Goal: Task Accomplishment & Management: Complete application form

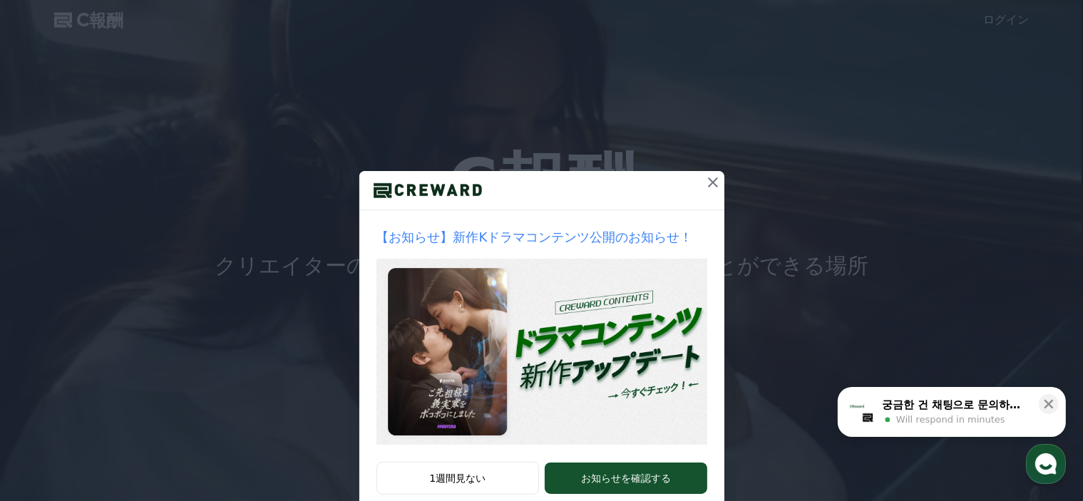
click at [711, 185] on icon at bounding box center [712, 182] width 17 height 17
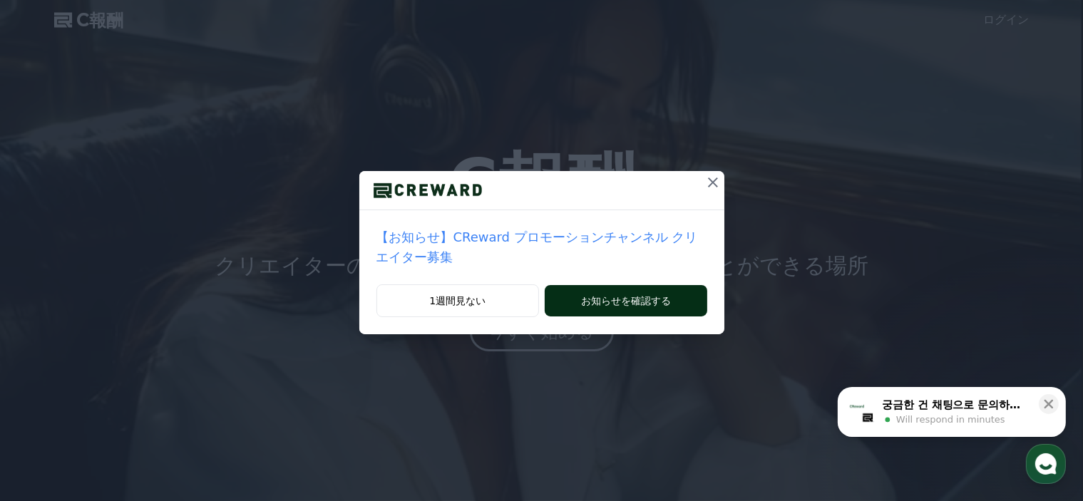
click at [649, 285] on button "お知らせを確認する" at bounding box center [626, 300] width 162 height 31
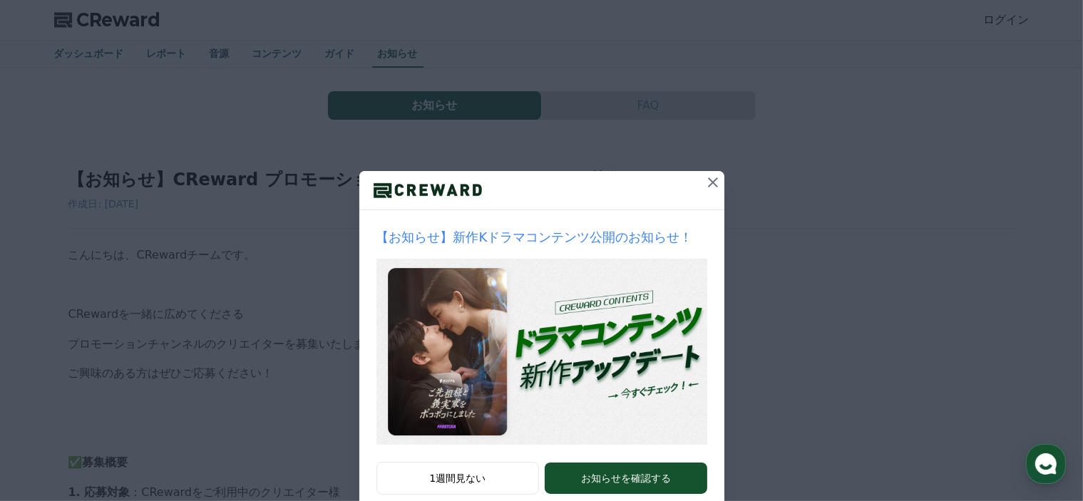
click at [708, 182] on icon at bounding box center [713, 183] width 10 height 10
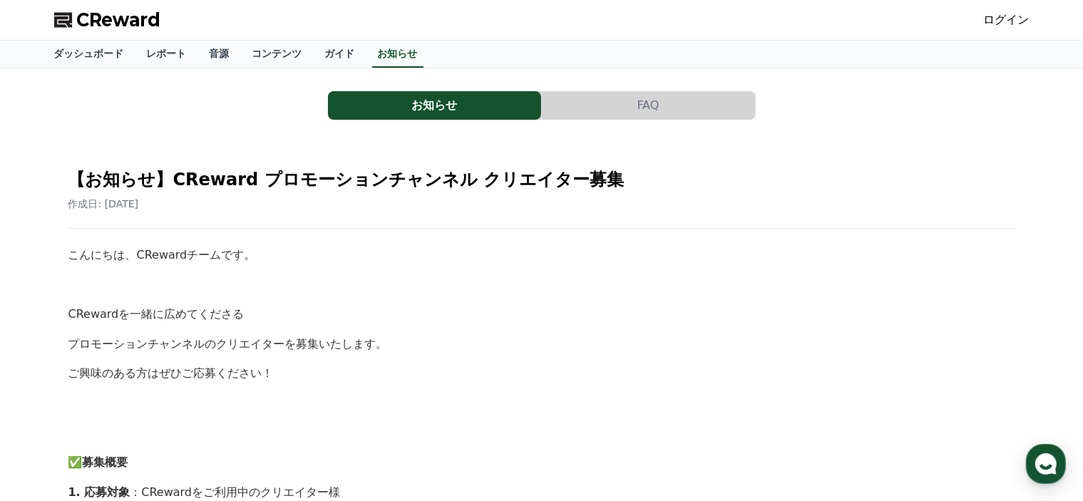
click at [123, 25] on span "CReward" at bounding box center [119, 20] width 84 height 23
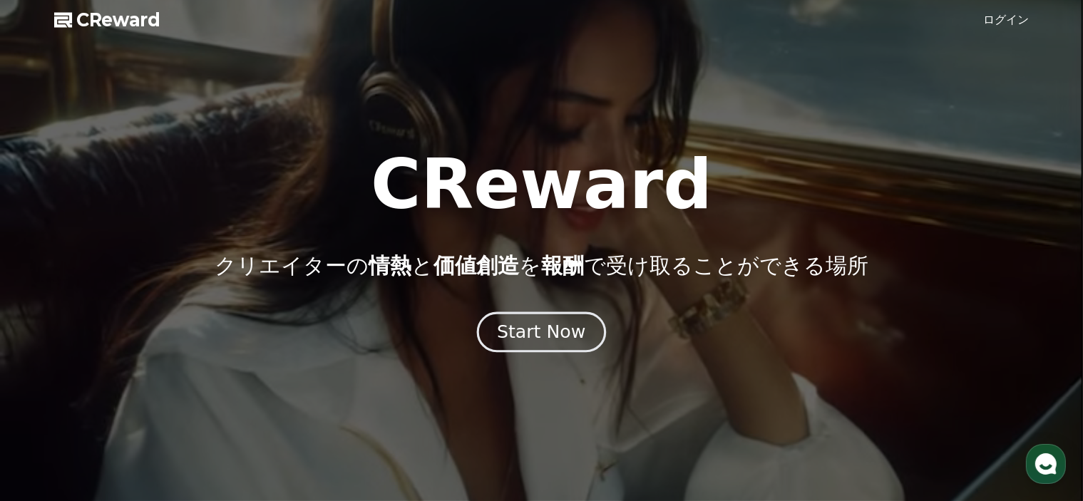
click at [550, 350] on button "Start Now" at bounding box center [541, 332] width 129 height 41
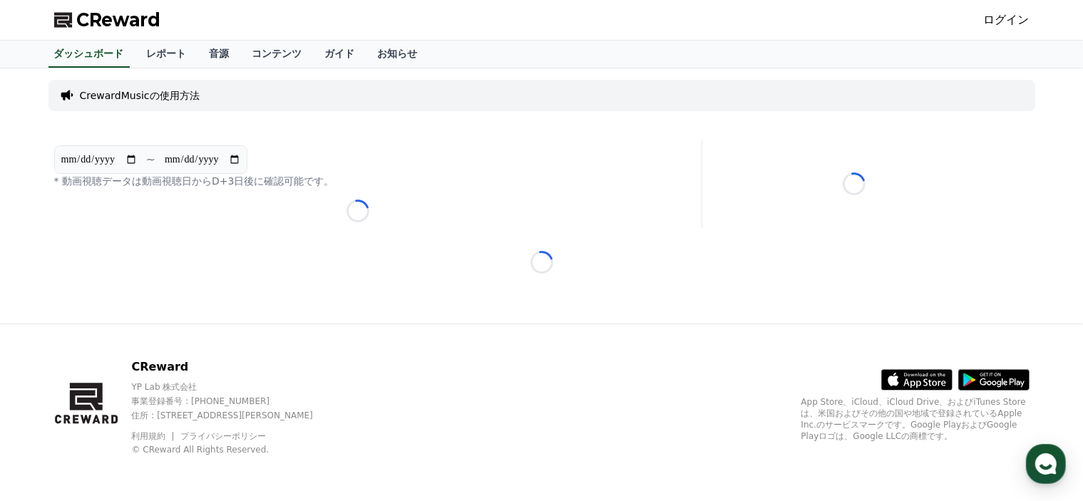
click at [1012, 19] on link "ログイン" at bounding box center [1007, 19] width 46 height 17
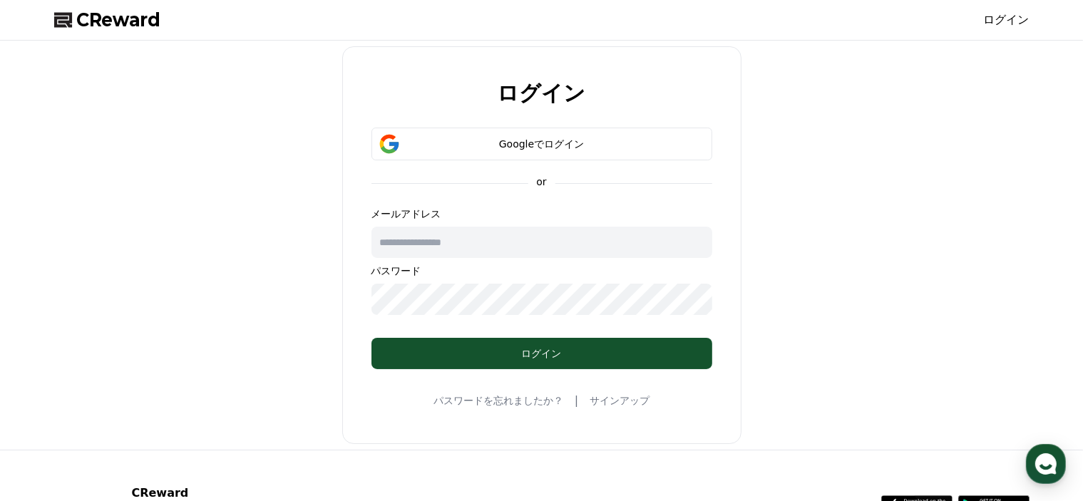
click at [607, 403] on link "サインアップ" at bounding box center [620, 401] width 60 height 14
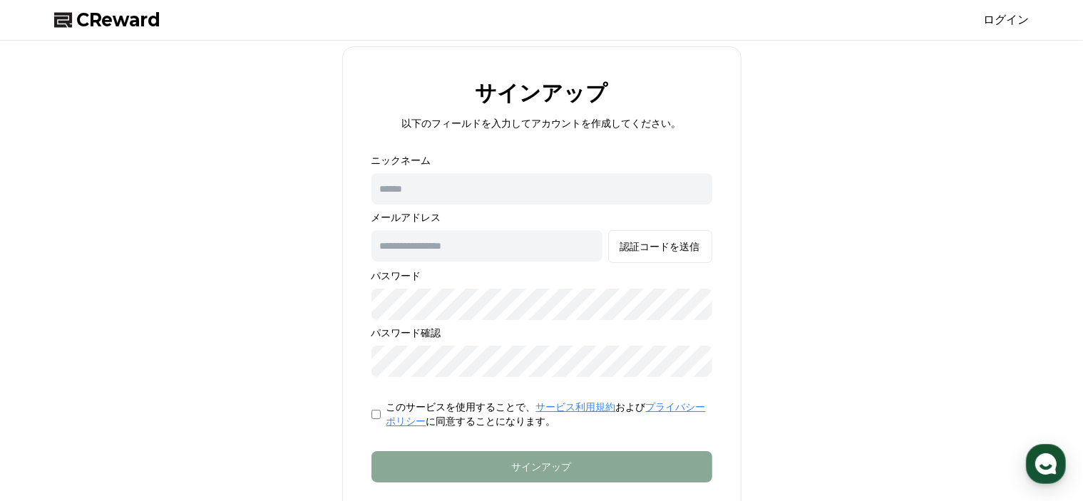
click at [473, 195] on input "text" at bounding box center [541, 188] width 341 height 31
type input "*****"
click at [461, 245] on input "text" at bounding box center [486, 245] width 231 height 31
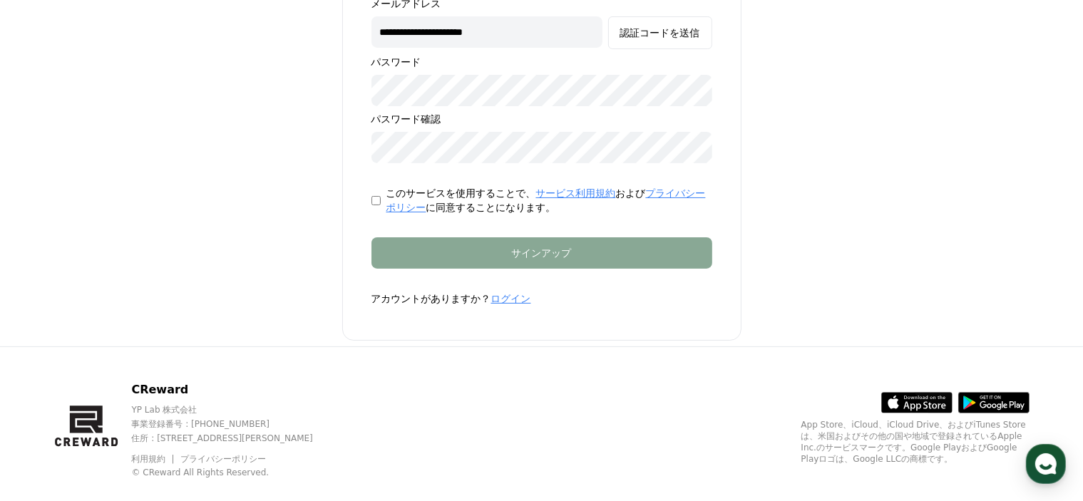
scroll to position [143, 0]
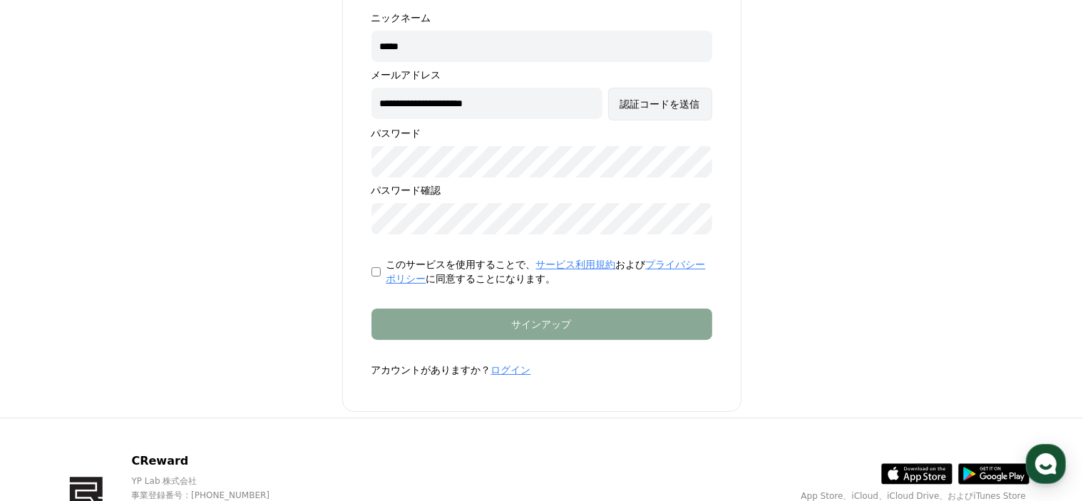
click at [679, 101] on div "認証コードを送信" at bounding box center [660, 104] width 80 height 14
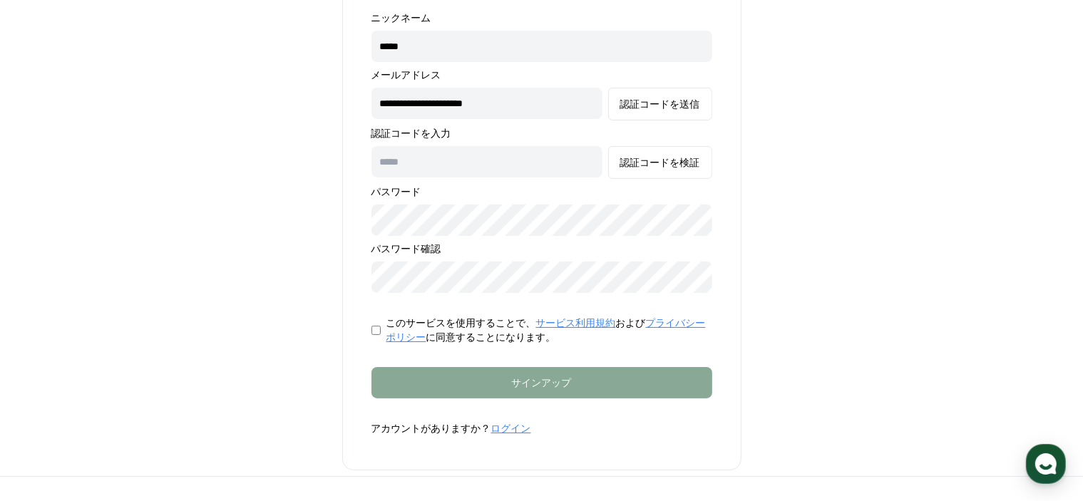
click at [429, 102] on input "**********" at bounding box center [486, 103] width 231 height 31
type input "**********"
click at [656, 111] on div "認証コードを送信" at bounding box center [660, 104] width 80 height 14
click at [416, 165] on input "text" at bounding box center [486, 161] width 231 height 31
paste input "******"
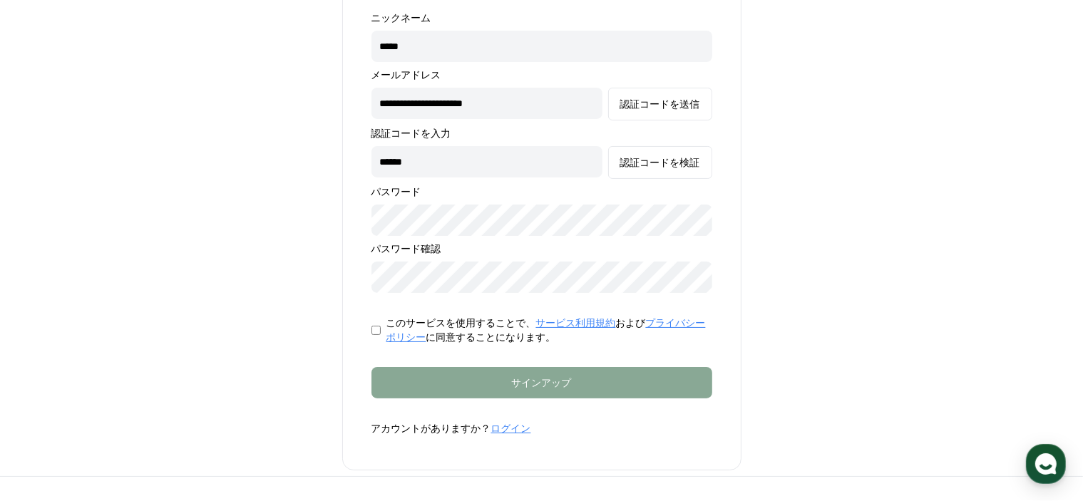
type input "******"
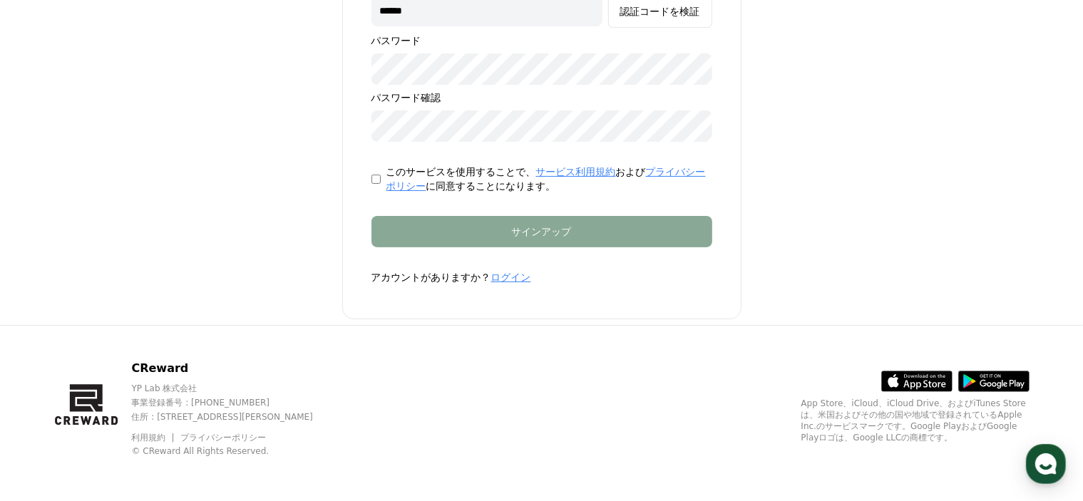
scroll to position [80, 0]
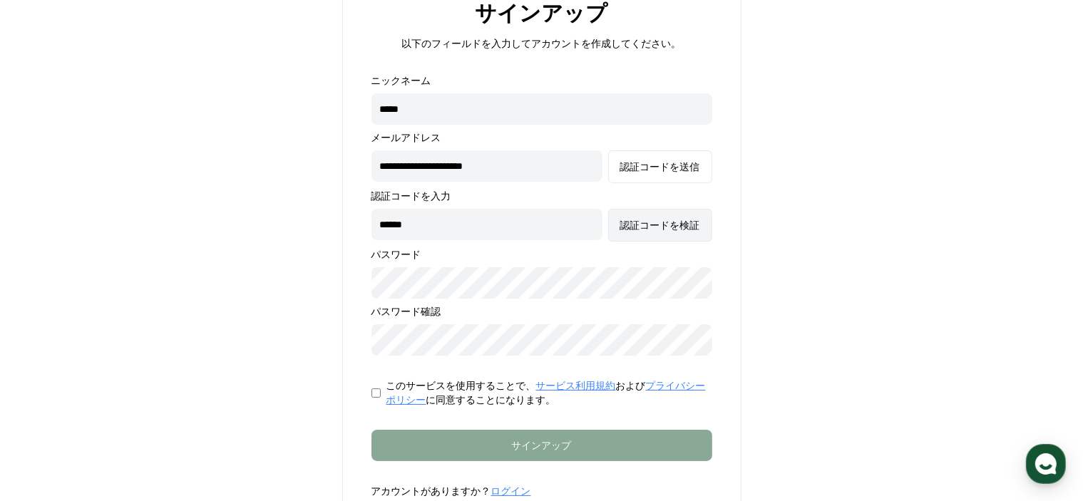
click at [653, 229] on div "認証コードを検証" at bounding box center [660, 225] width 80 height 14
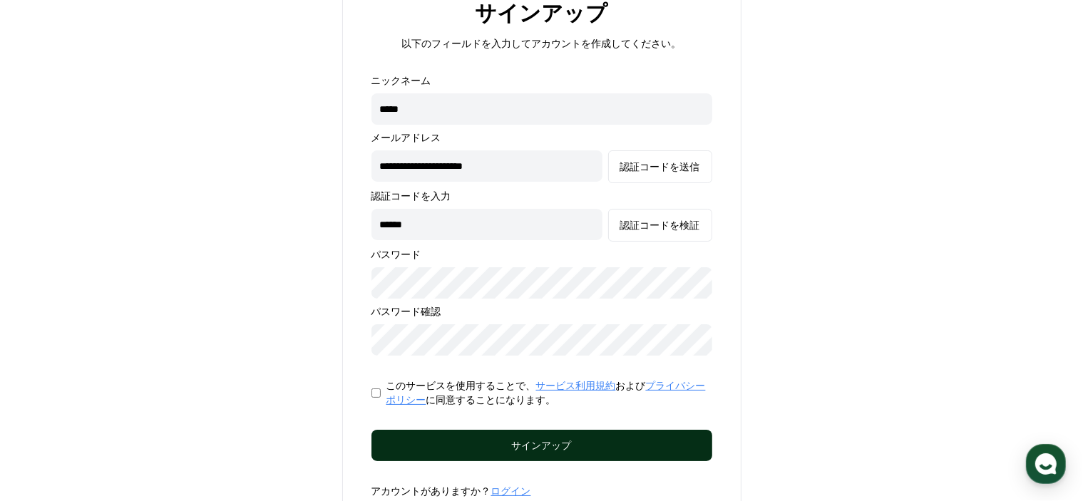
click at [553, 453] on button "サインアップ" at bounding box center [541, 445] width 341 height 31
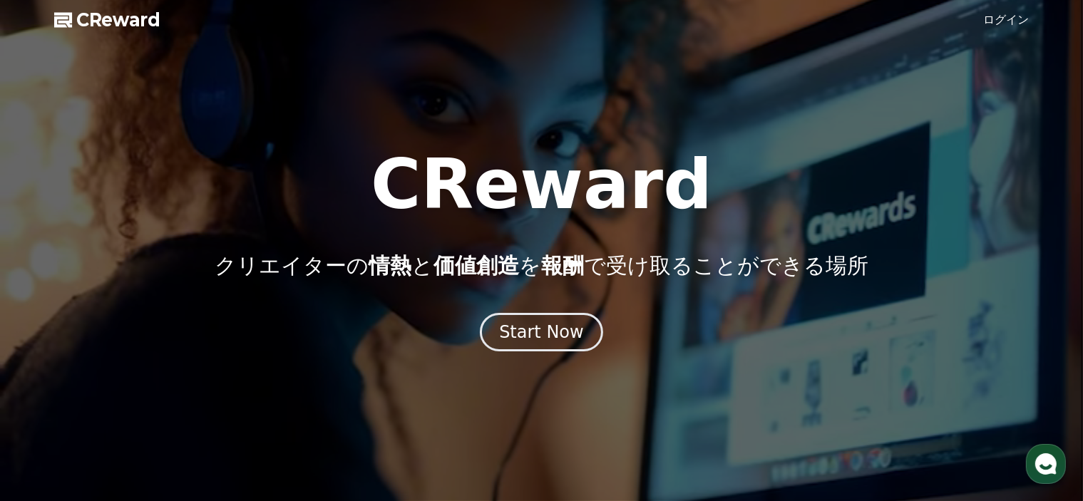
click at [1009, 21] on link "ログイン" at bounding box center [1007, 19] width 46 height 17
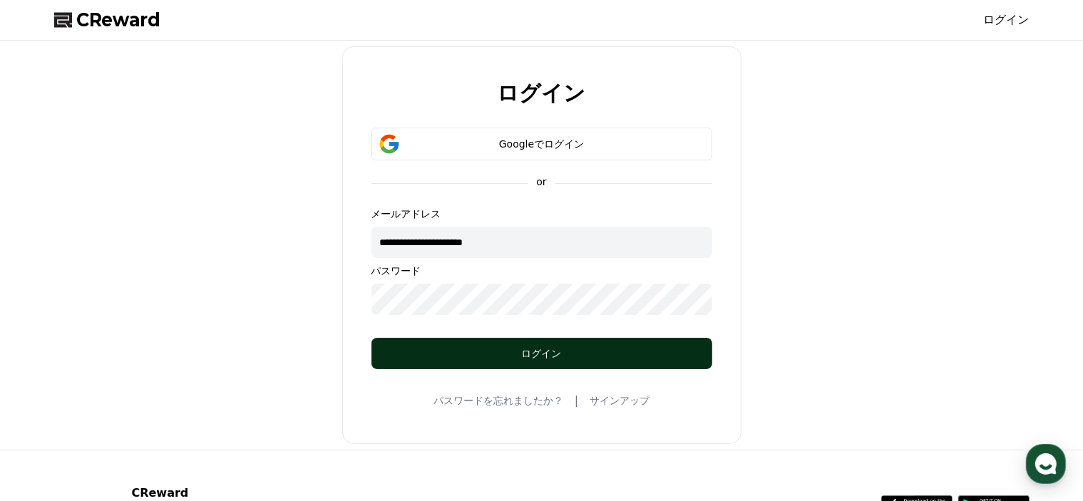
click at [554, 354] on div "ログイン" at bounding box center [542, 353] width 284 height 14
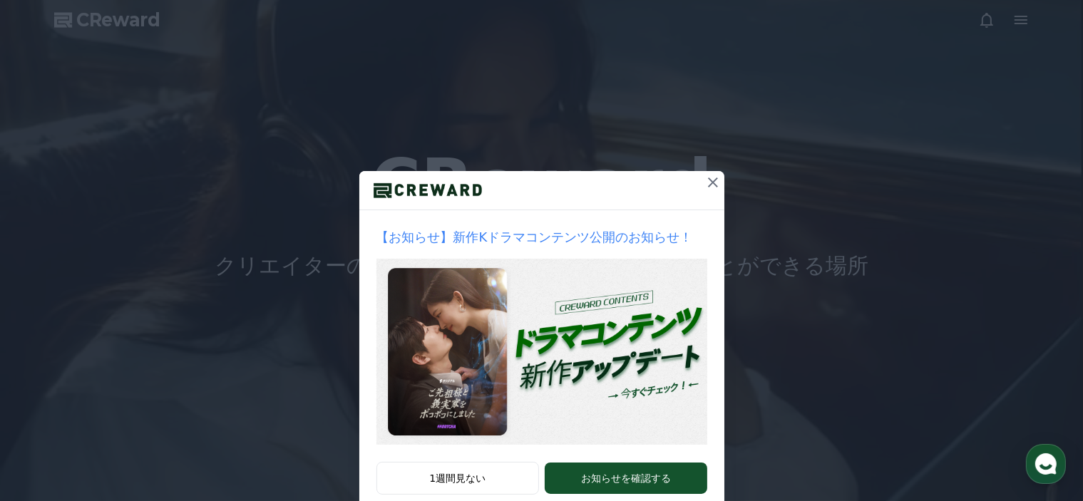
click at [708, 180] on icon at bounding box center [713, 183] width 10 height 10
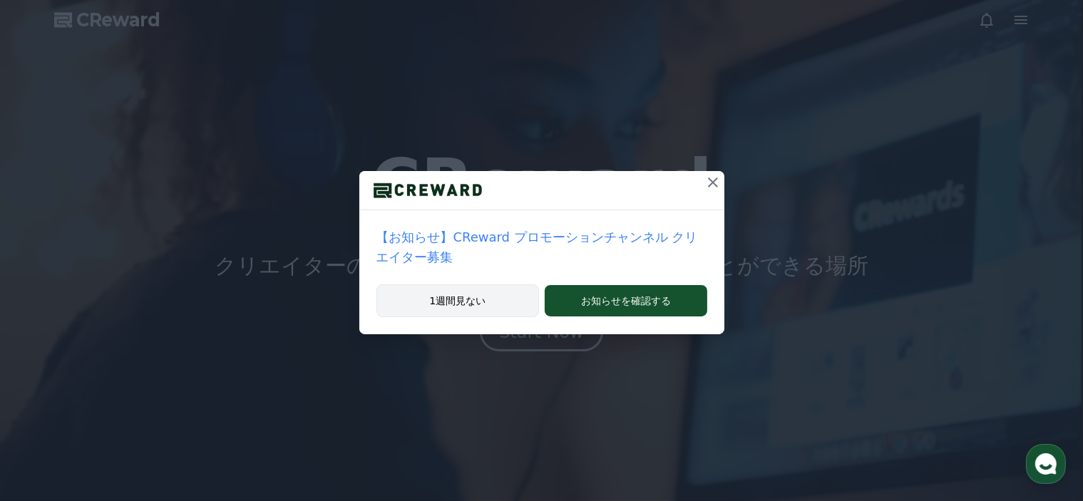
click at [481, 284] on button "1週間見ない" at bounding box center [457, 300] width 163 height 33
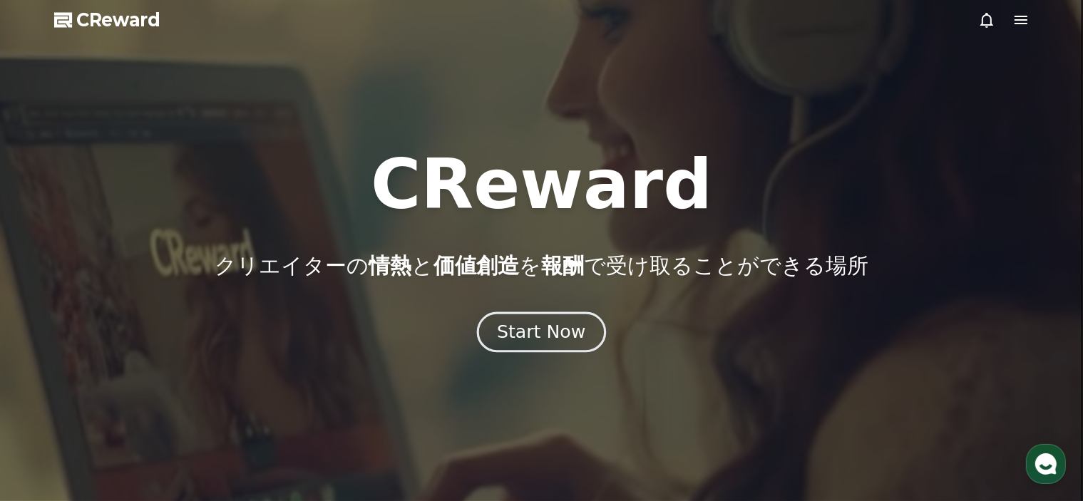
click at [542, 336] on div "Start Now" at bounding box center [541, 332] width 88 height 24
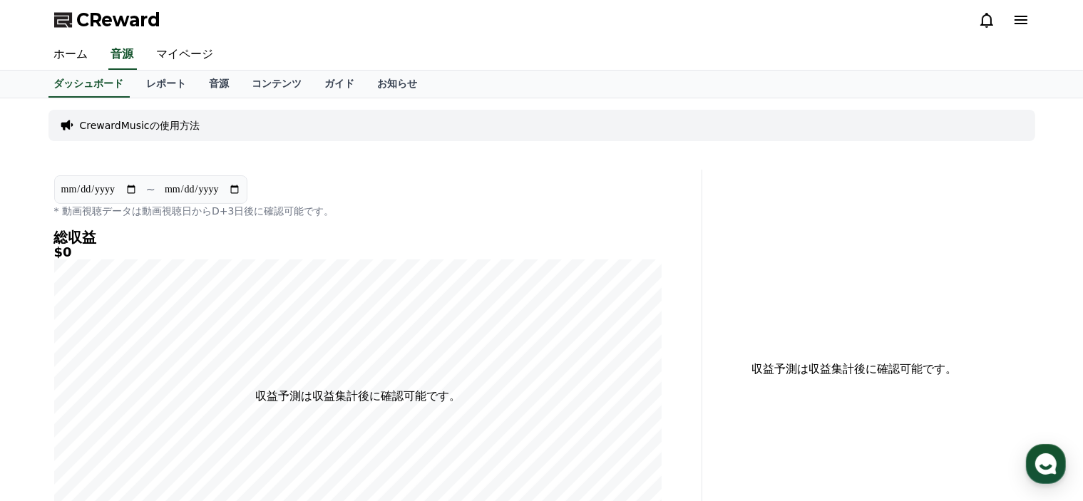
click at [182, 128] on p "CrewardMusicの使用方法" at bounding box center [140, 125] width 120 height 14
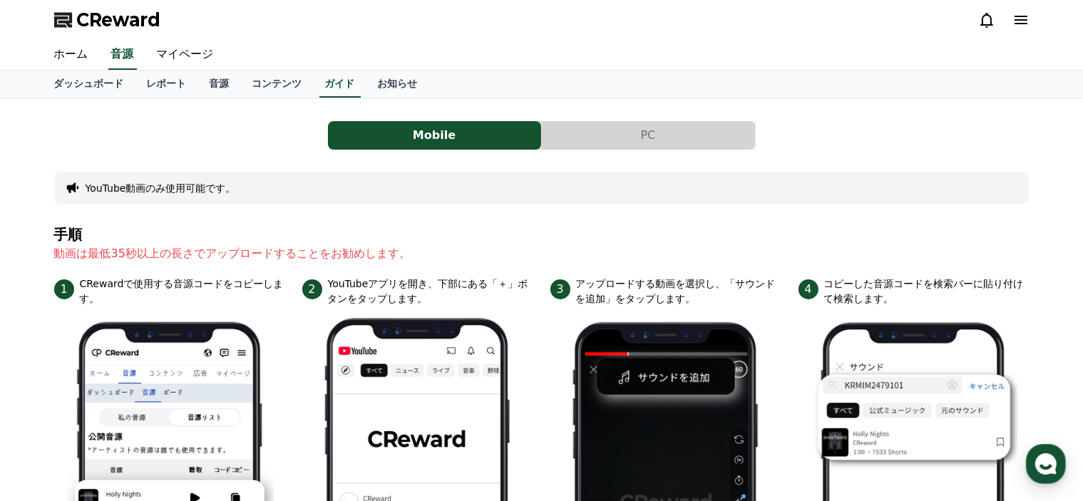
click at [633, 139] on button "PC" at bounding box center [648, 135] width 213 height 29
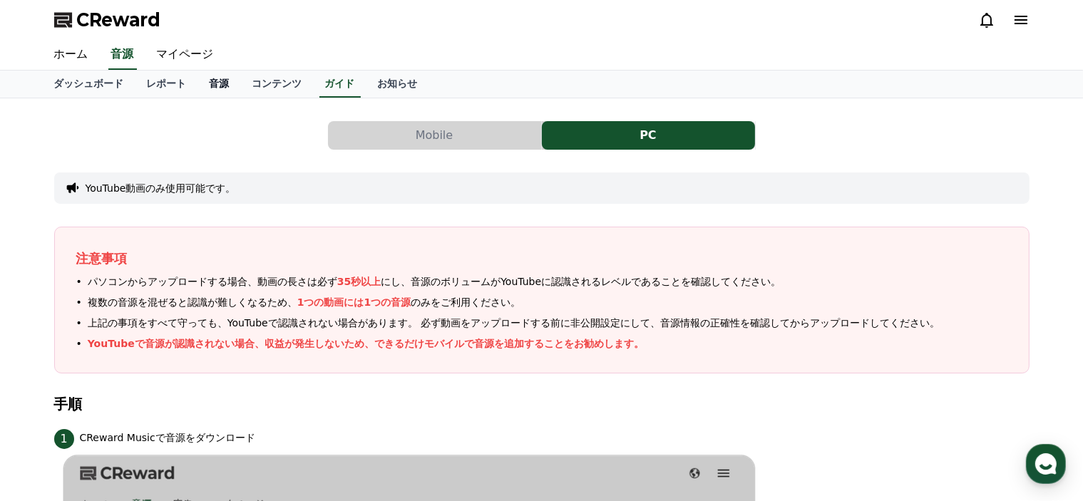
click at [198, 83] on link "音源" at bounding box center [219, 84] width 43 height 27
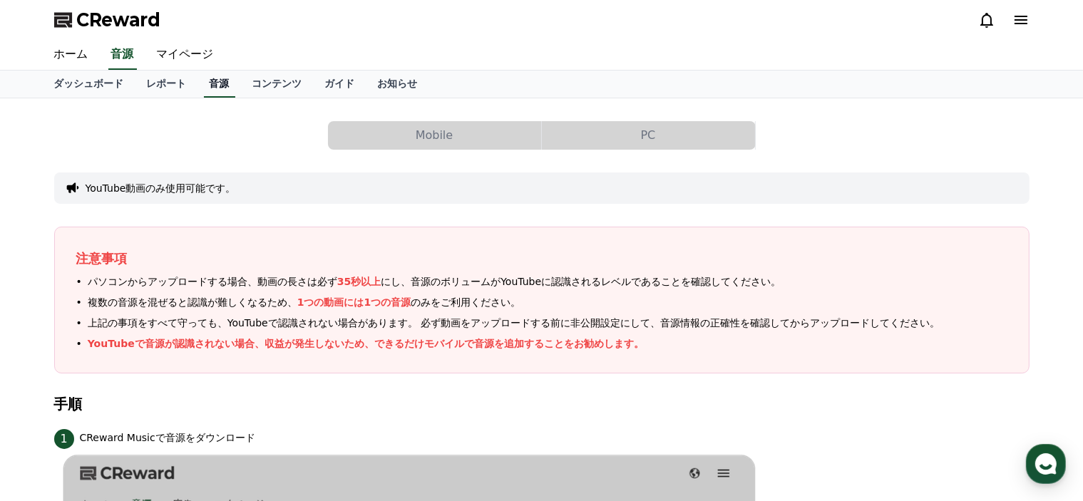
click at [204, 83] on link "音源" at bounding box center [219, 84] width 31 height 27
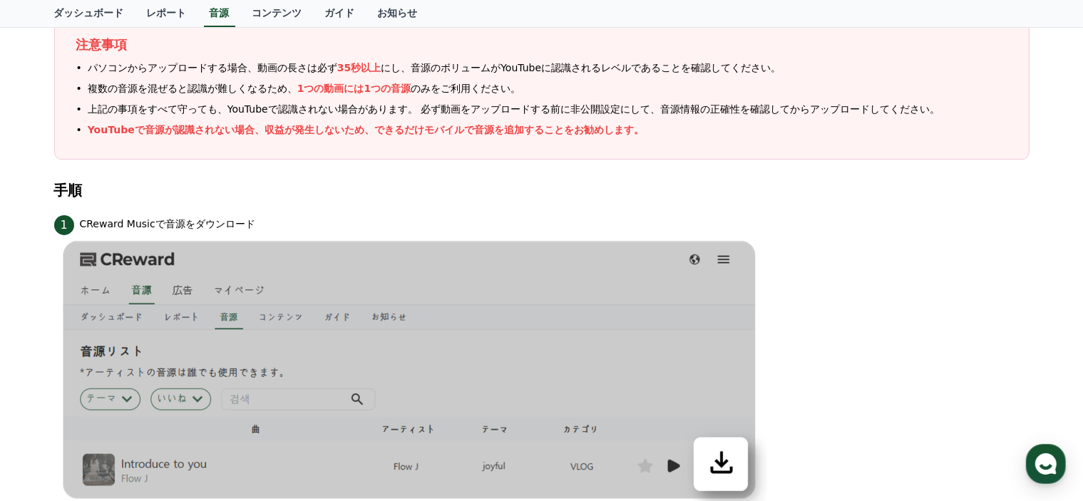
scroll to position [285, 0]
